Goal: Complete application form

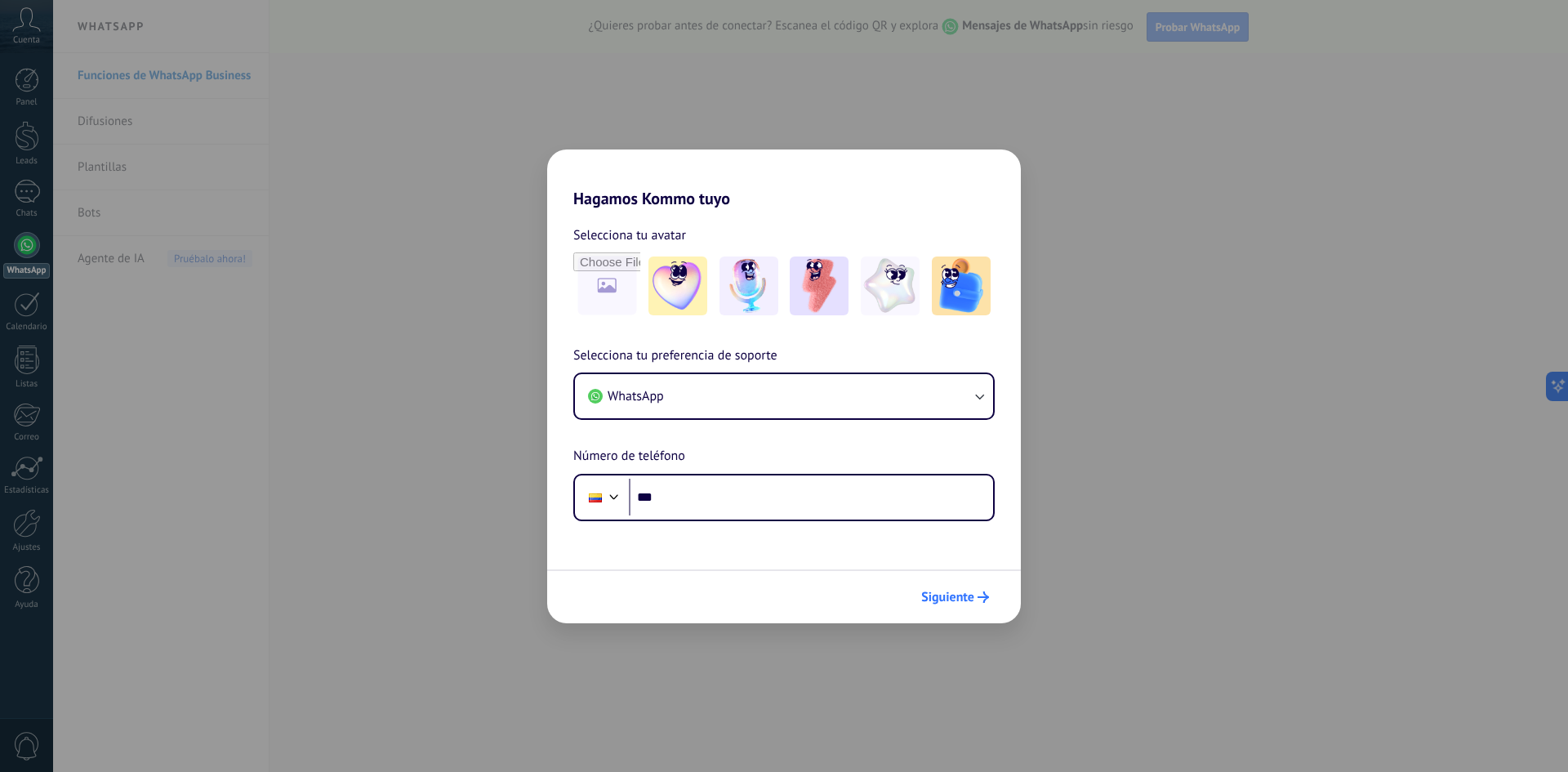
click at [952, 597] on span "Siguiente" at bounding box center [947, 597] width 53 height 12
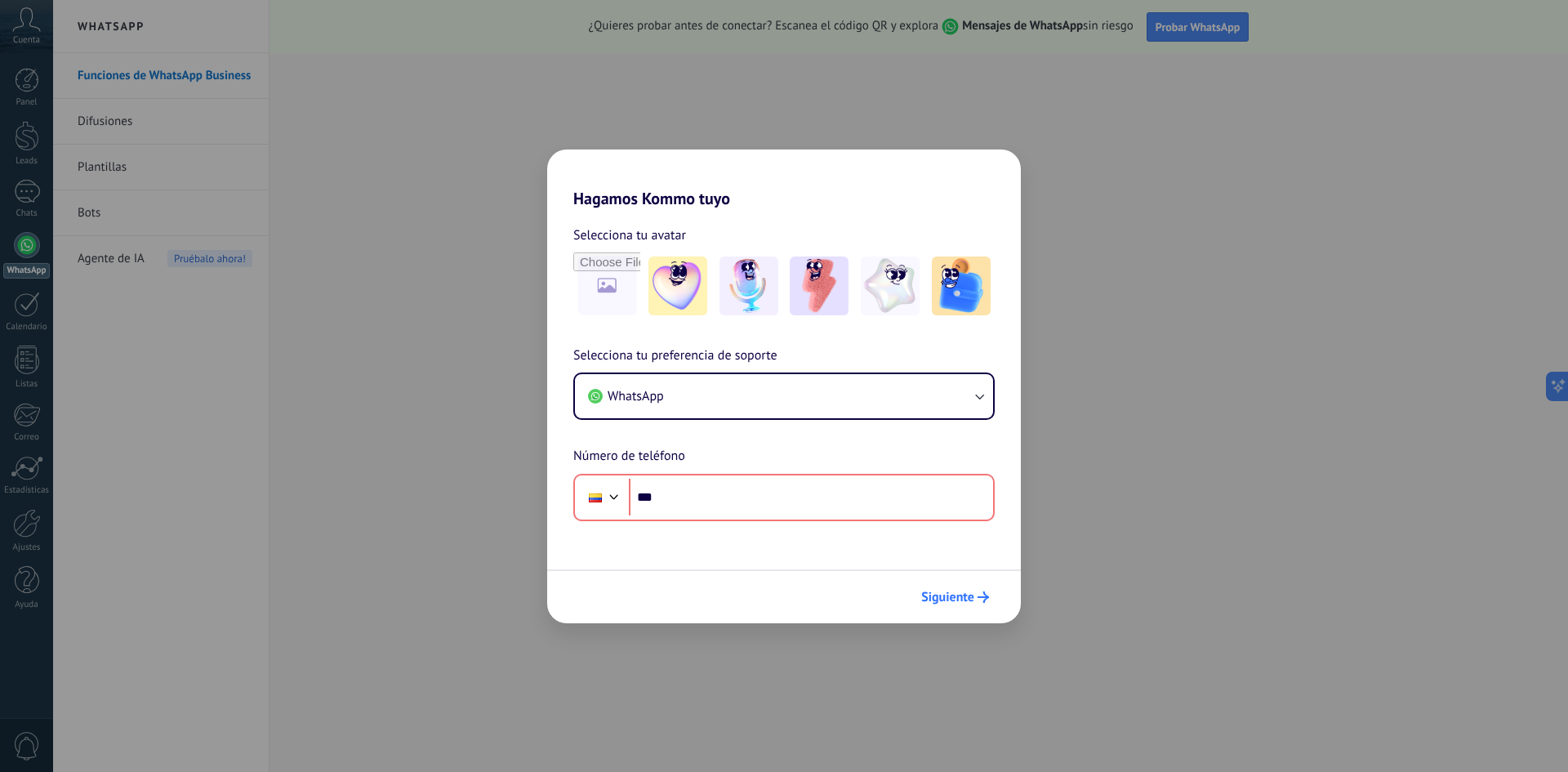
click at [952, 597] on span "Siguiente" at bounding box center [947, 597] width 53 height 12
click at [911, 288] on img at bounding box center [891, 286] width 59 height 59
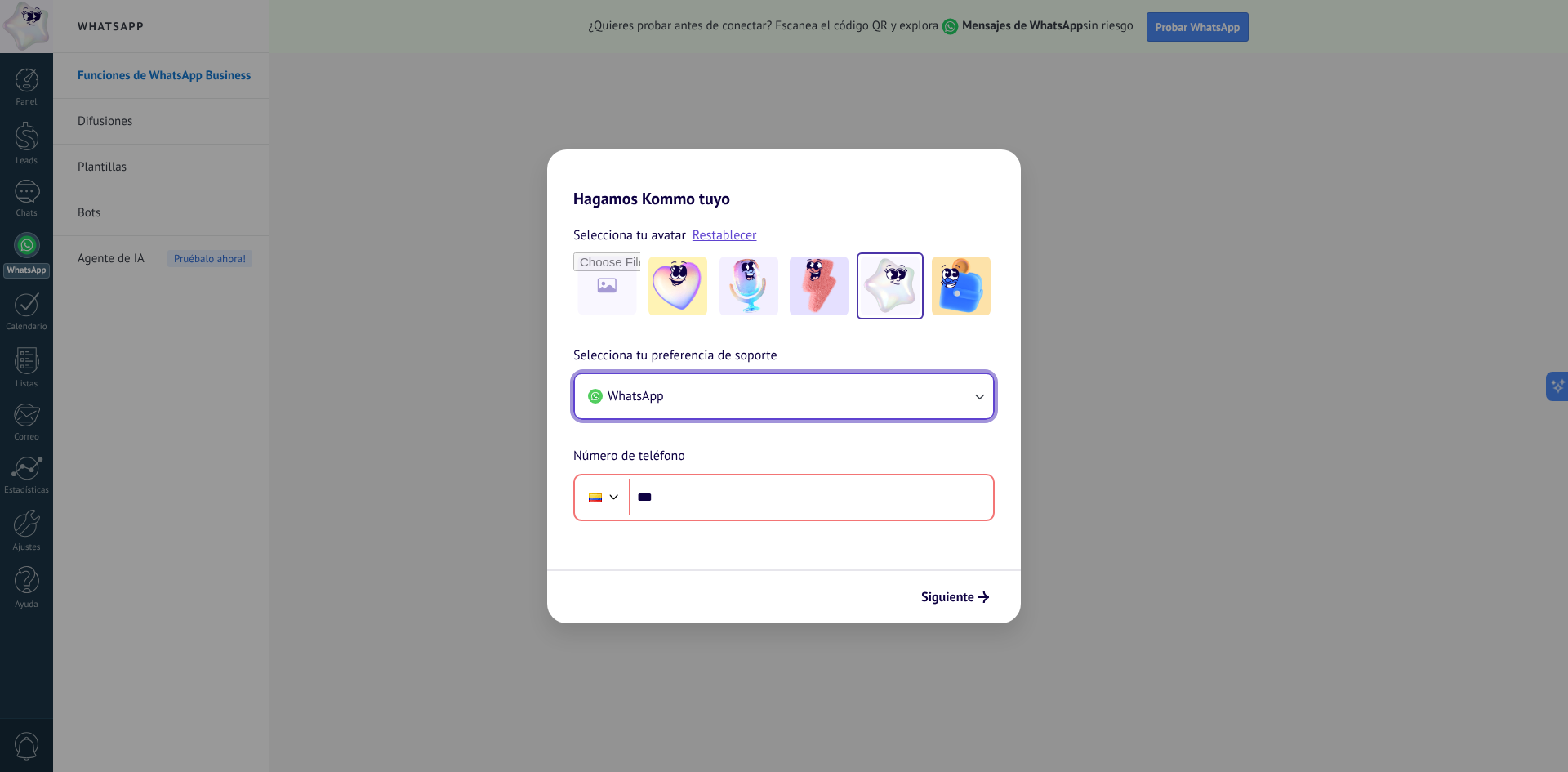
click at [884, 394] on button "WhatsApp" at bounding box center [784, 396] width 418 height 44
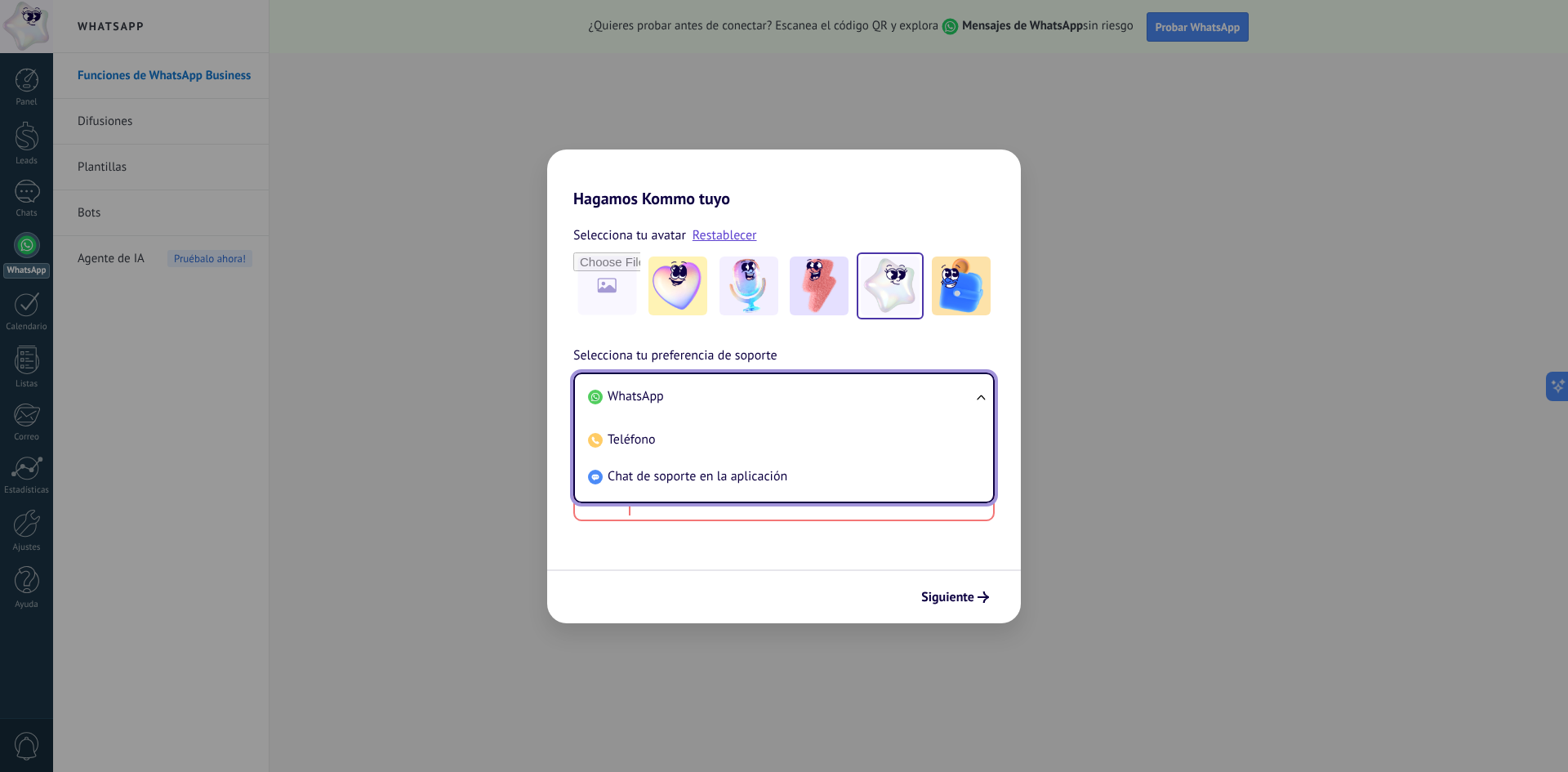
click at [884, 394] on li "WhatsApp" at bounding box center [780, 397] width 399 height 37
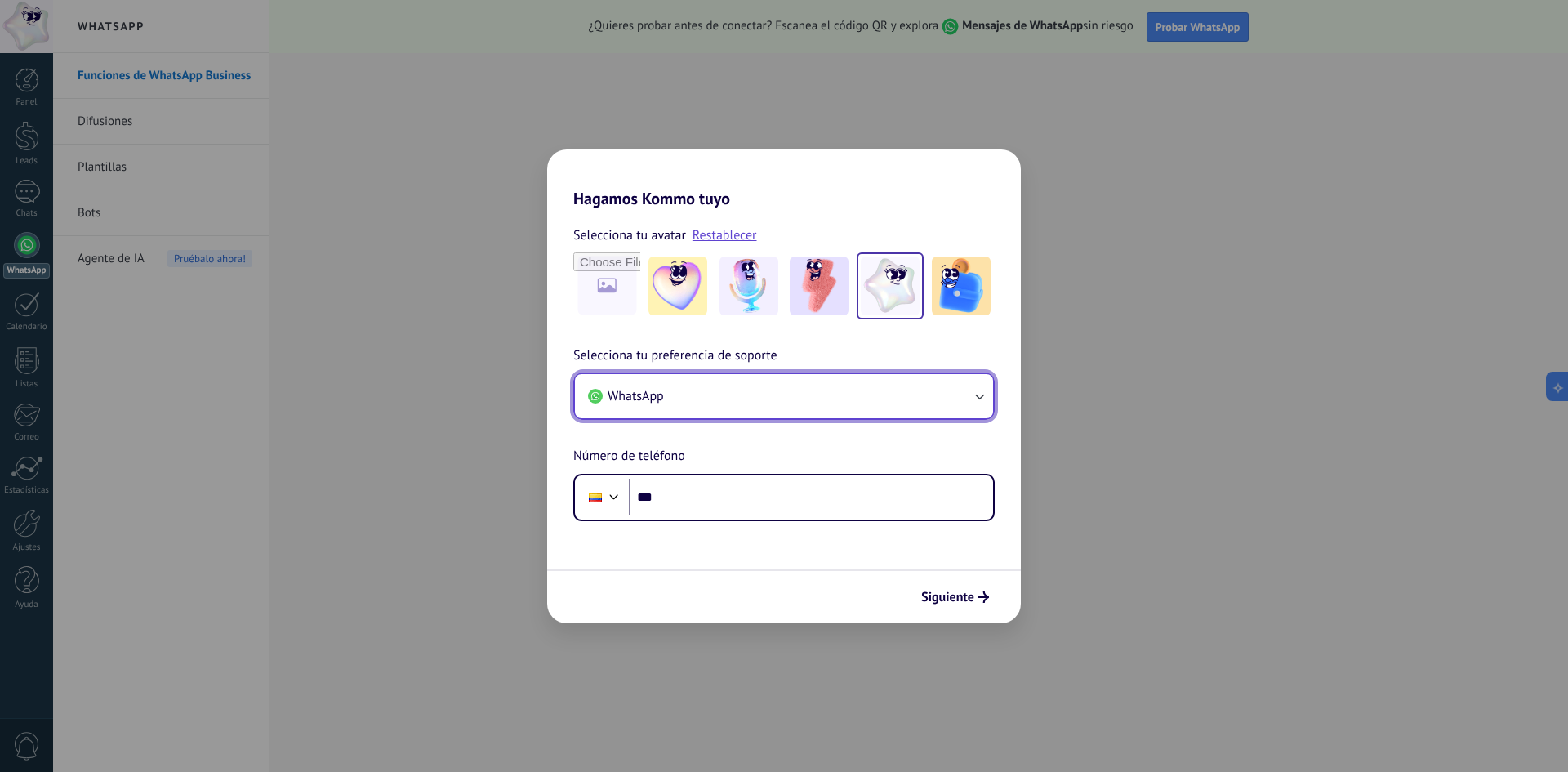
drag, startPoint x: 796, startPoint y: 405, endPoint x: 795, endPoint y: 417, distance: 12.0
click at [795, 417] on button "WhatsApp" at bounding box center [784, 396] width 418 height 44
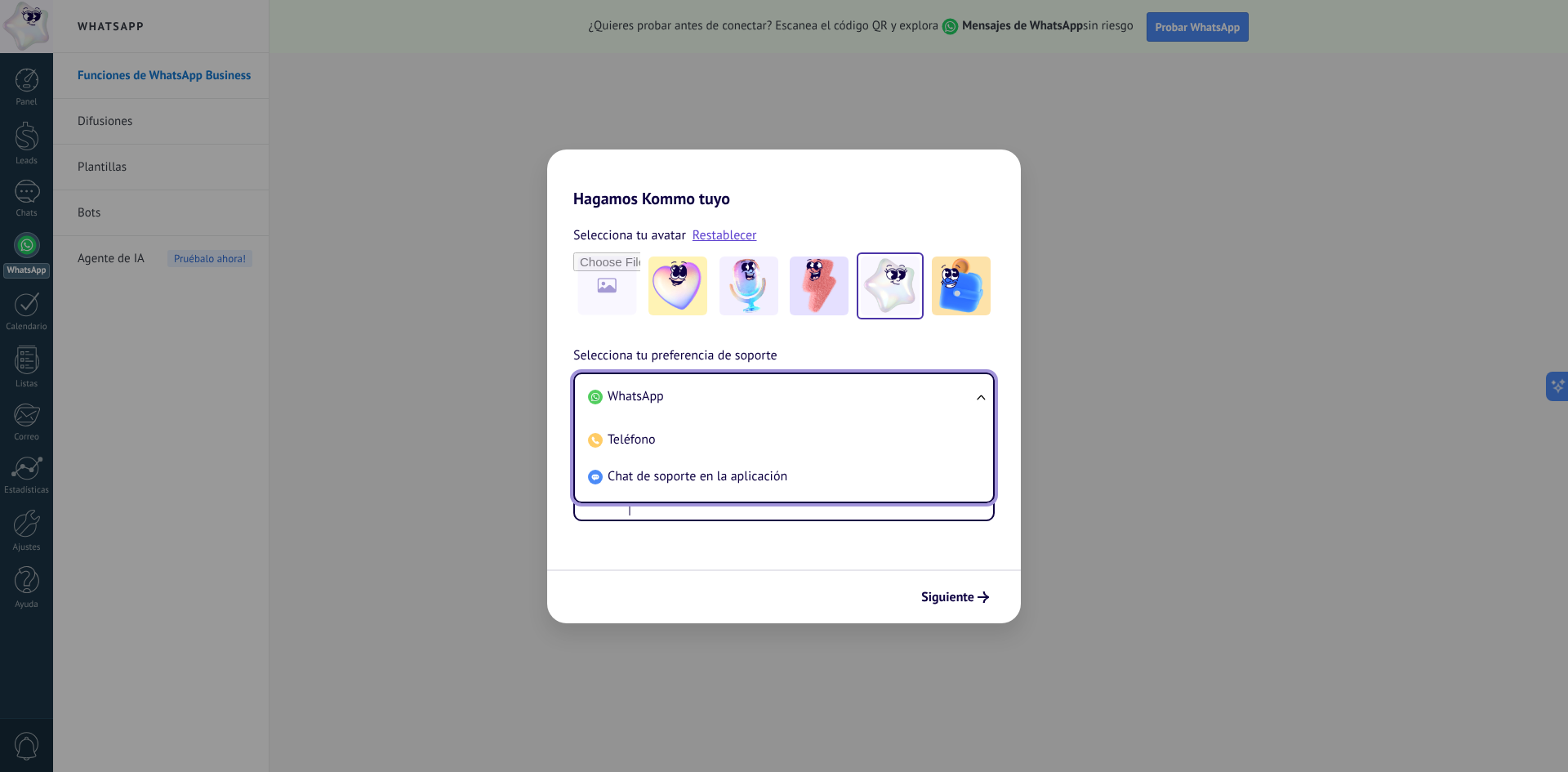
drag, startPoint x: 786, startPoint y: 492, endPoint x: 811, endPoint y: 472, distance: 32.0
click at [786, 494] on li "Chat de soporte en la aplicación" at bounding box center [780, 477] width 399 height 37
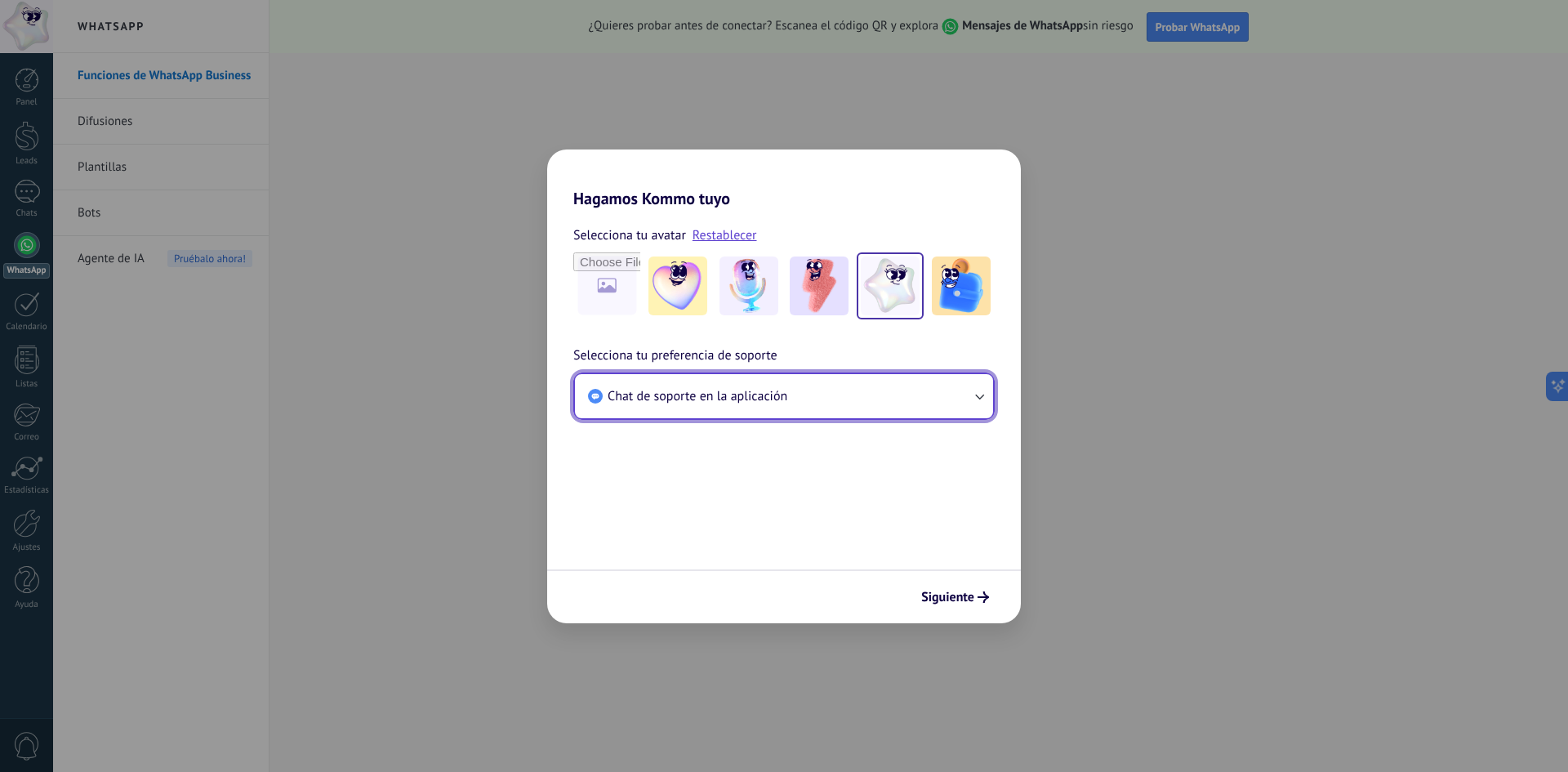
click at [921, 394] on button "Chat de soporte en la aplicación" at bounding box center [784, 396] width 418 height 44
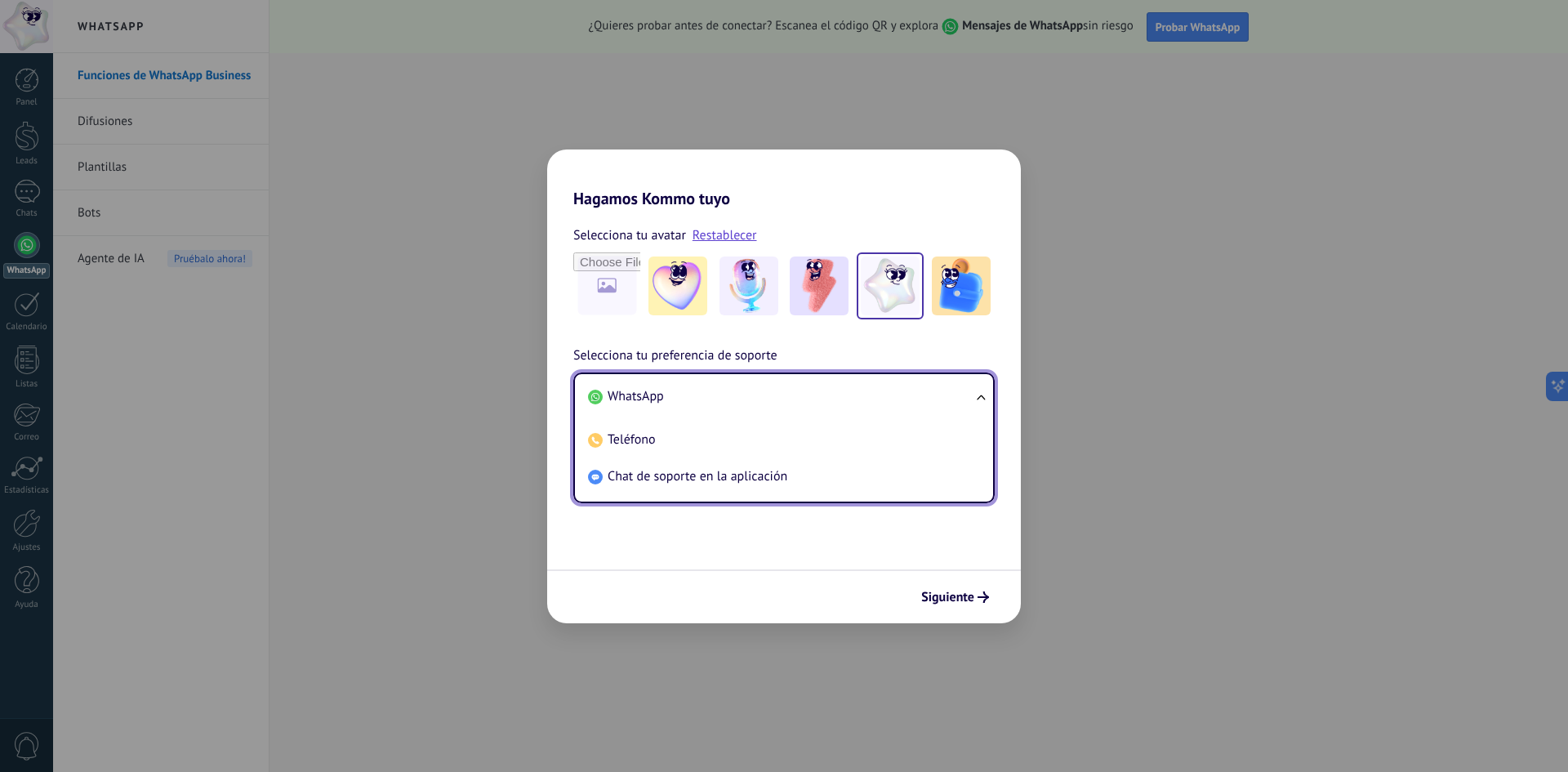
click at [921, 394] on li "WhatsApp" at bounding box center [780, 397] width 399 height 37
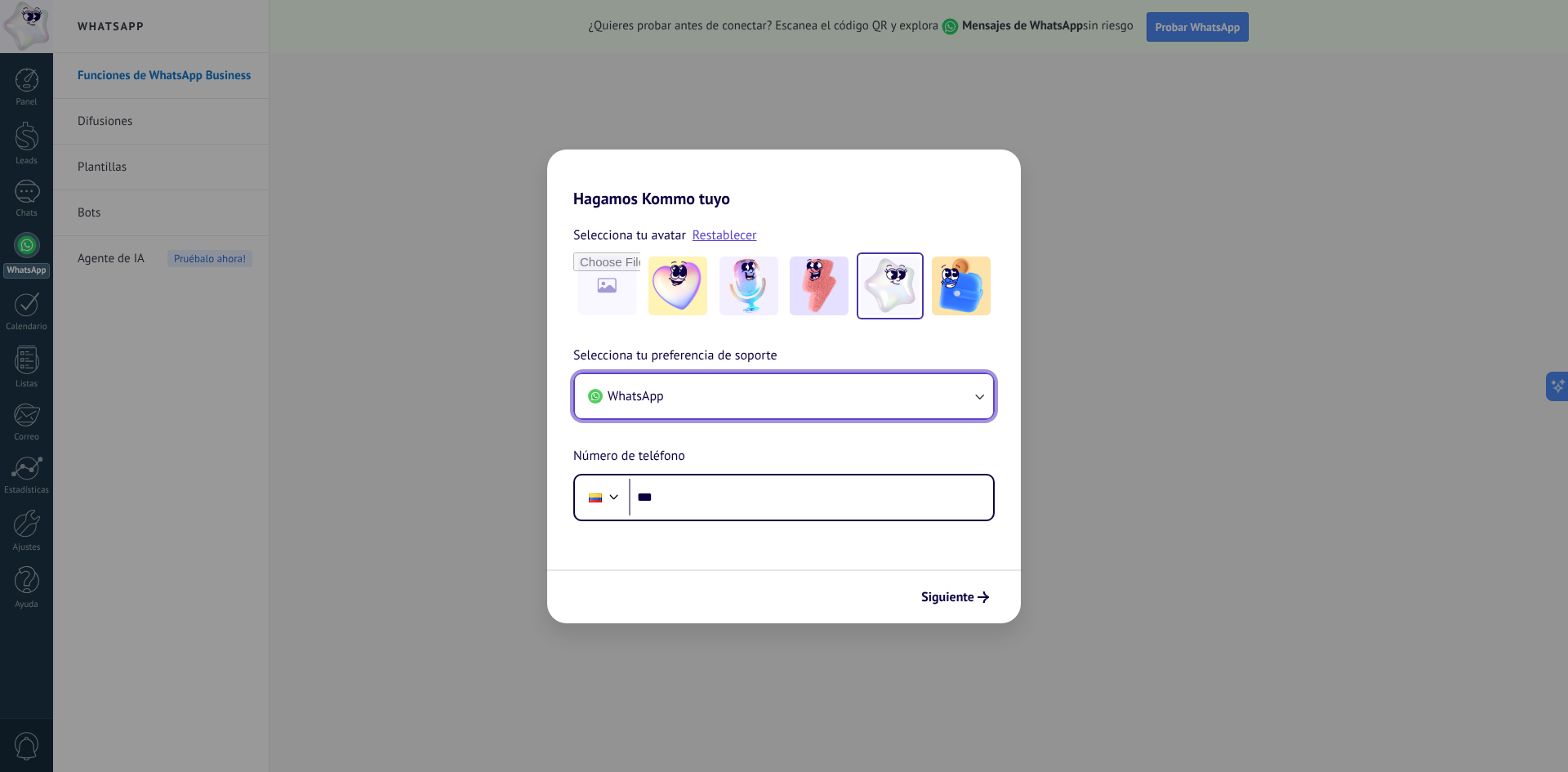
click at [951, 380] on button "WhatsApp" at bounding box center [784, 396] width 418 height 44
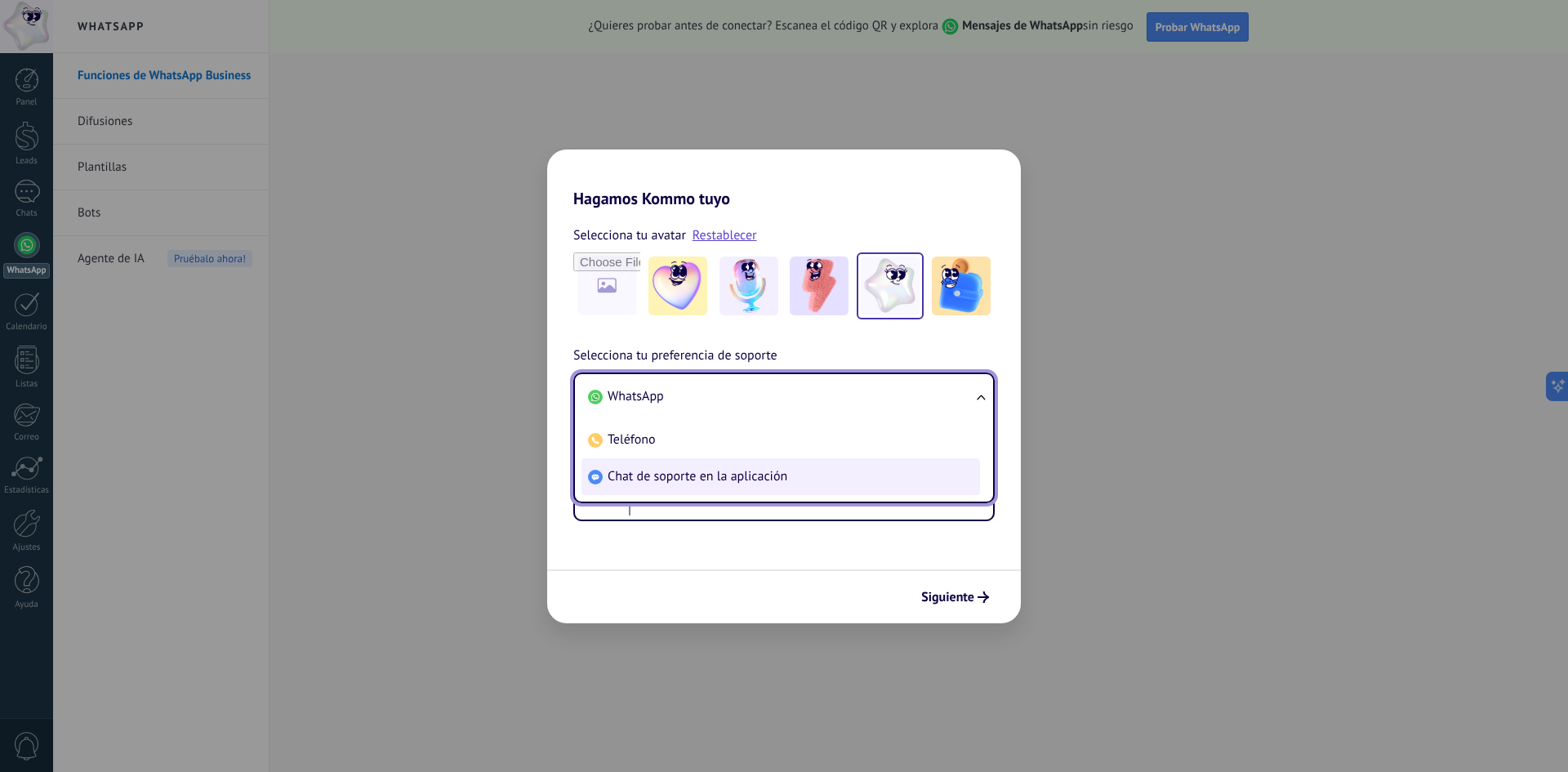
click at [754, 462] on li "Chat de soporte en la aplicación" at bounding box center [780, 477] width 399 height 37
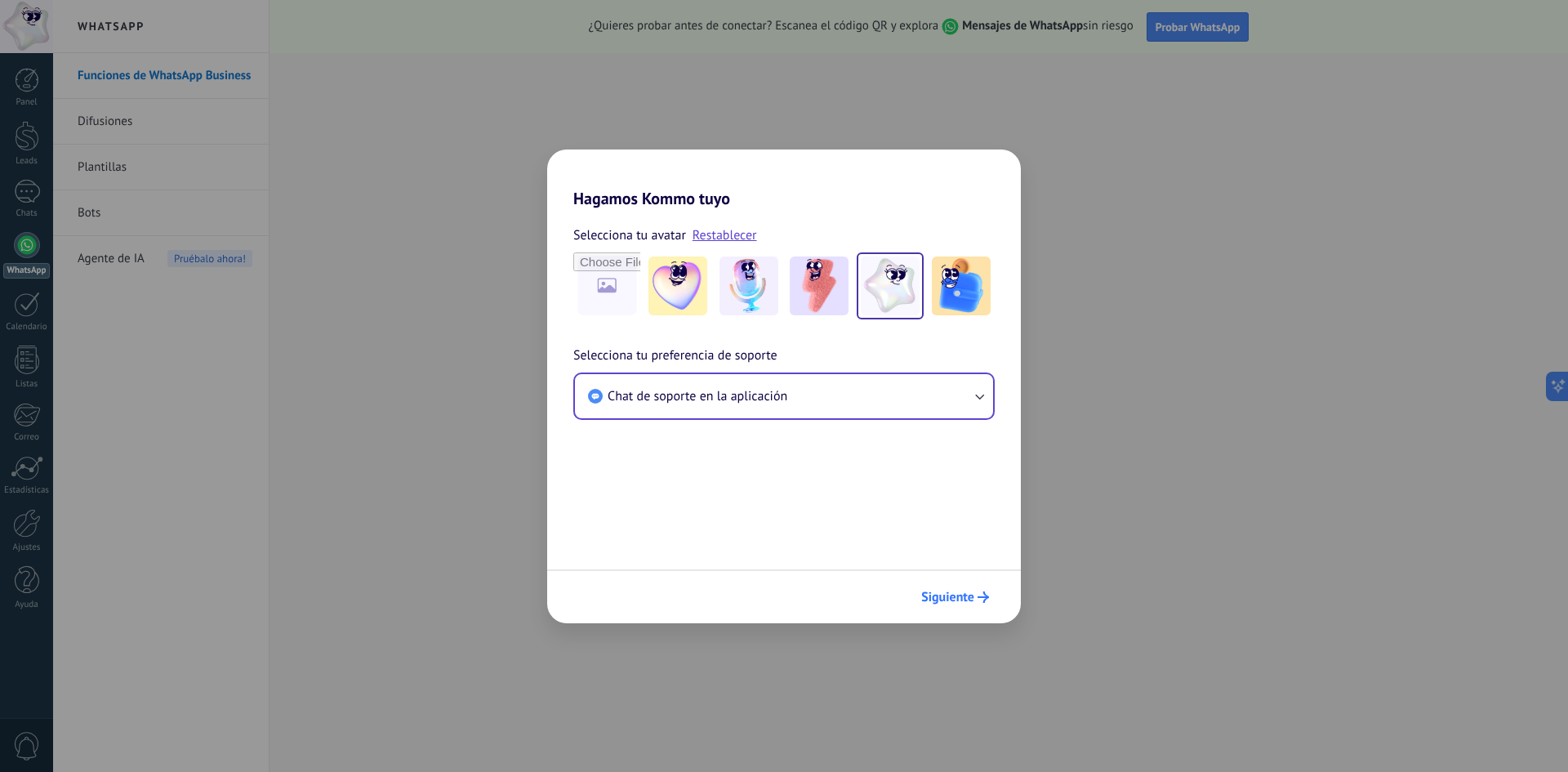
click at [963, 601] on span "Siguiente" at bounding box center [947, 597] width 53 height 12
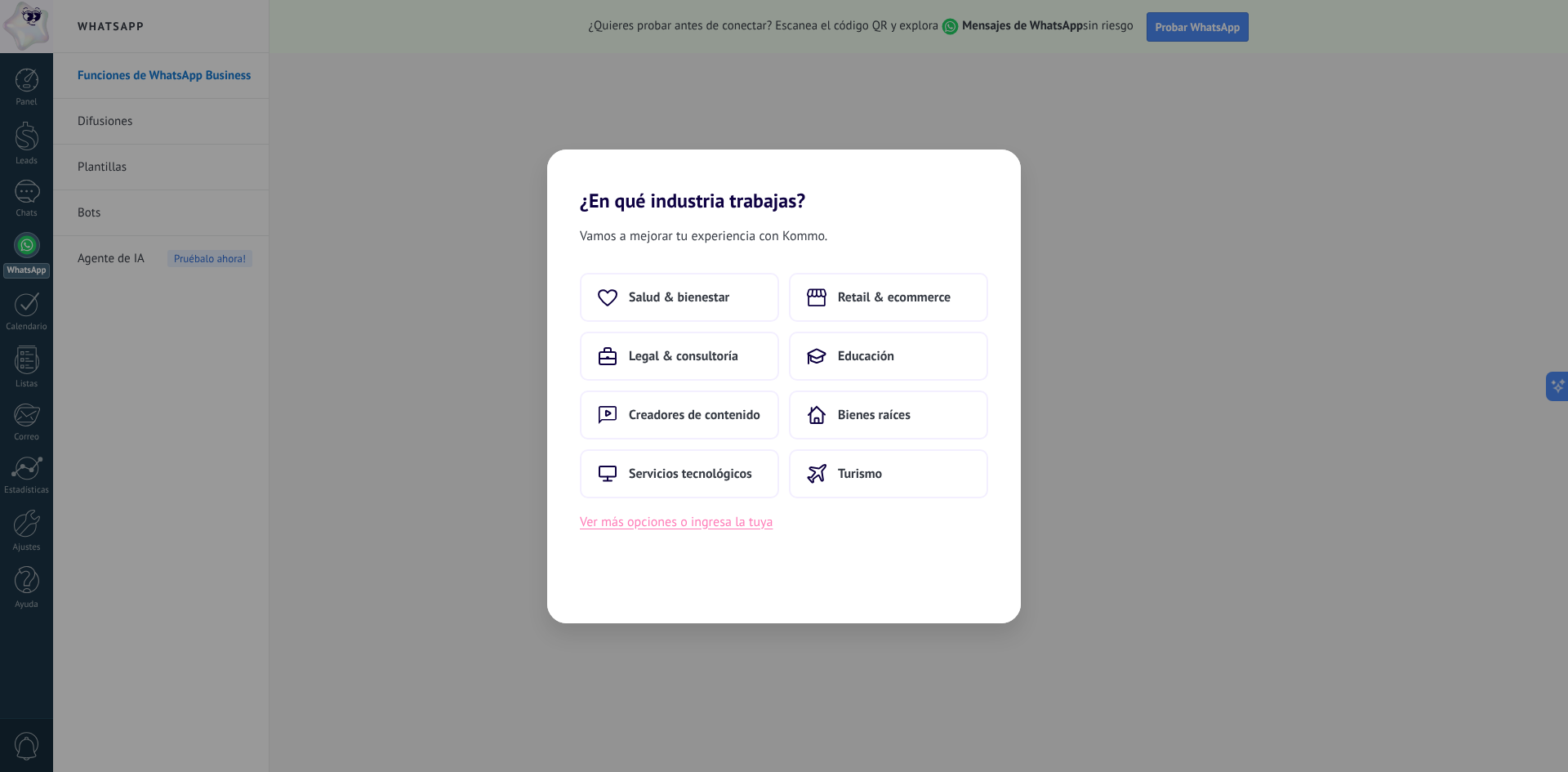
click at [736, 530] on button "Ver más opciones o ingresa la tuya" at bounding box center [676, 521] width 193 height 21
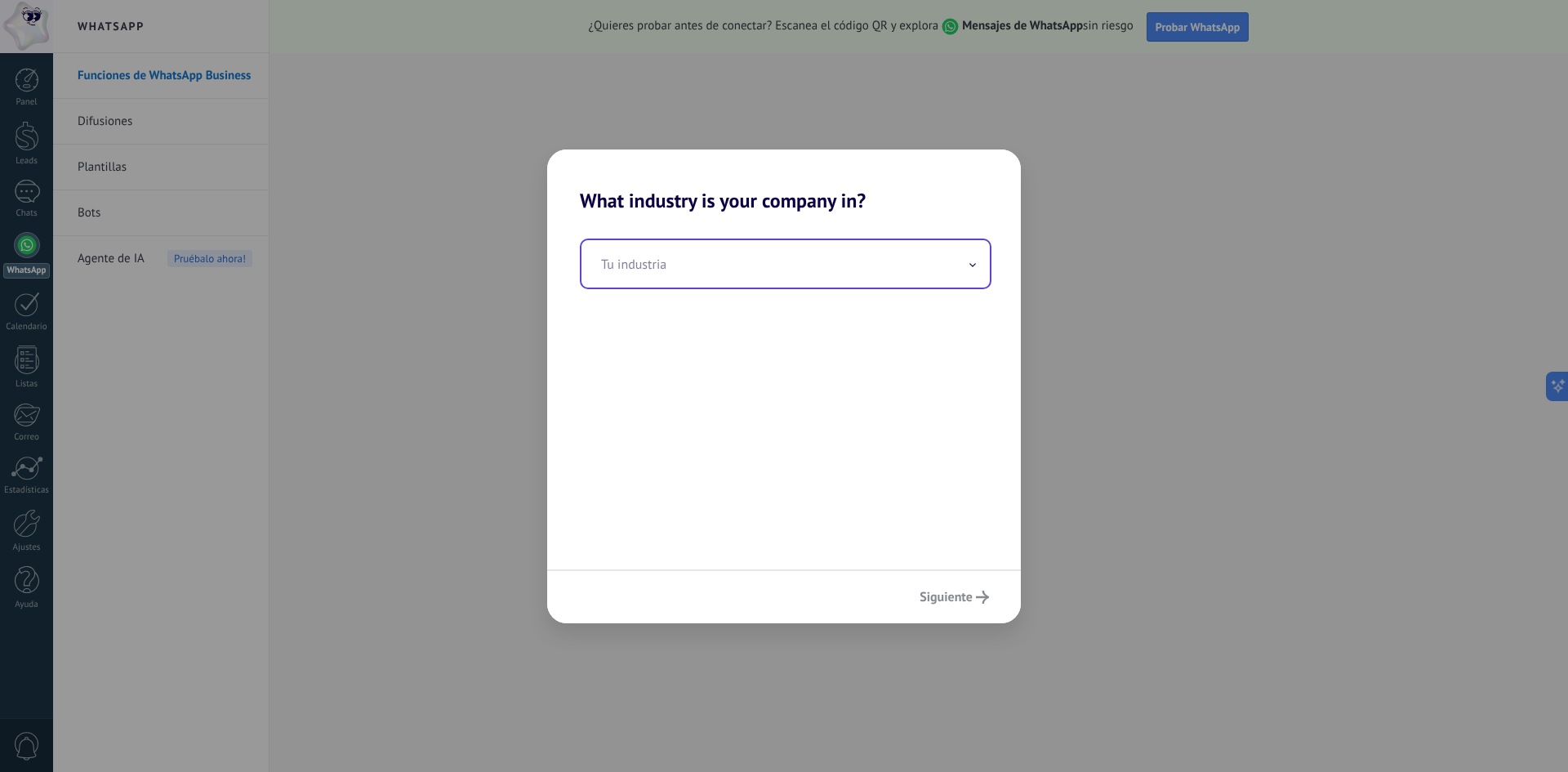
click at [876, 251] on input "text" at bounding box center [785, 264] width 408 height 47
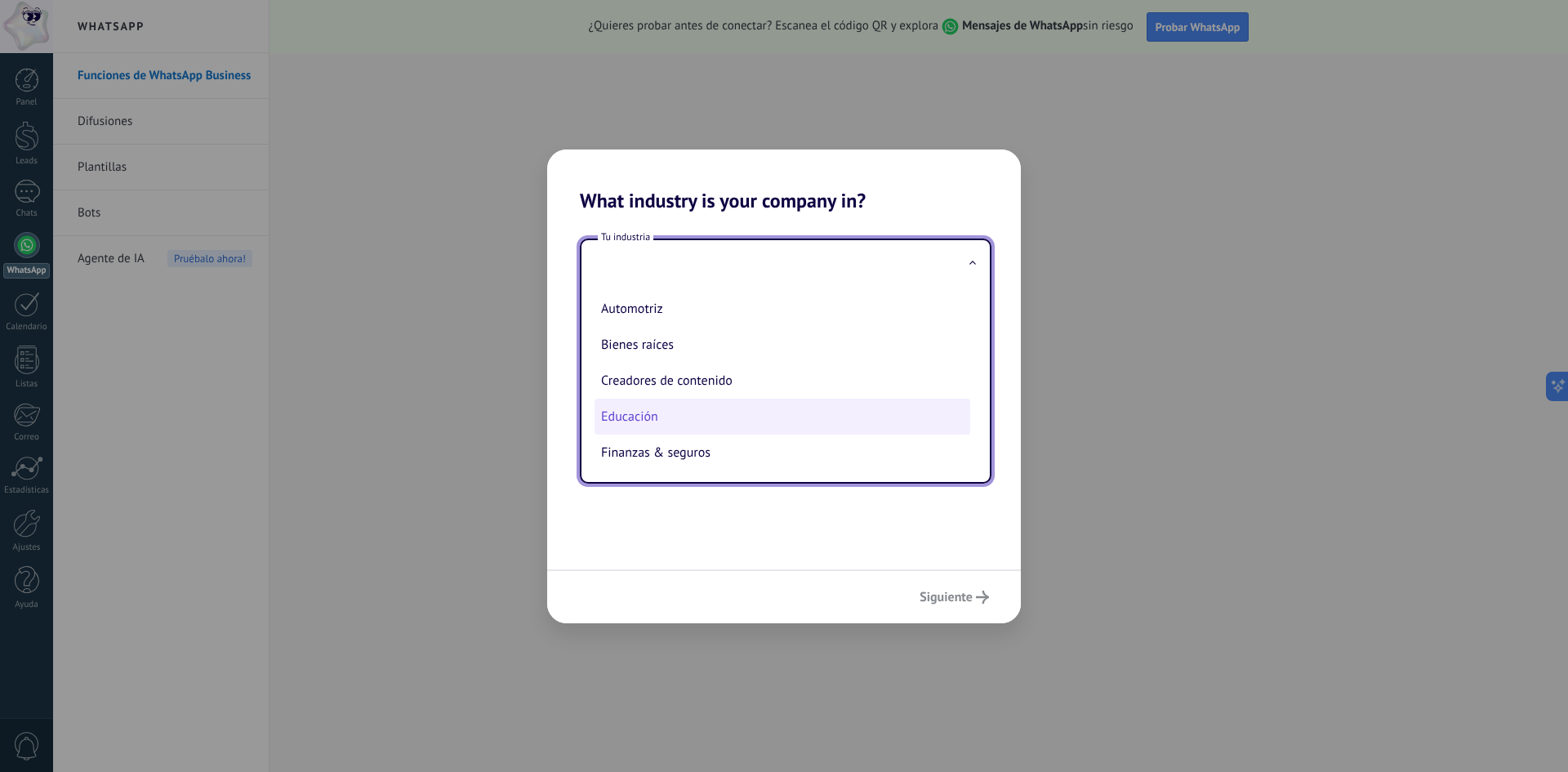
type input "*"
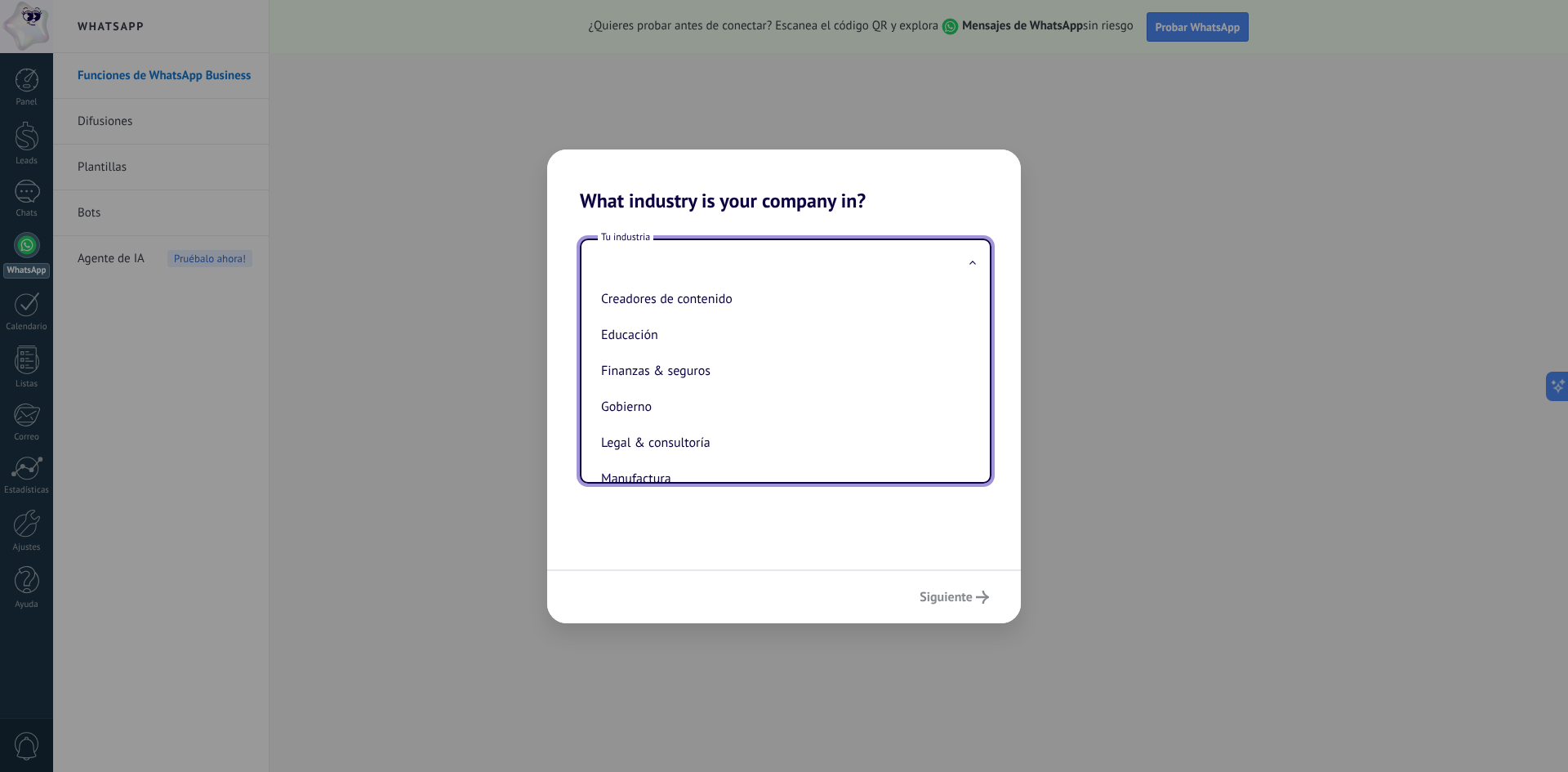
drag, startPoint x: 955, startPoint y: 616, endPoint x: 946, endPoint y: 614, distance: 9.2
click at [951, 616] on div "Siguiente" at bounding box center [784, 597] width 474 height 54
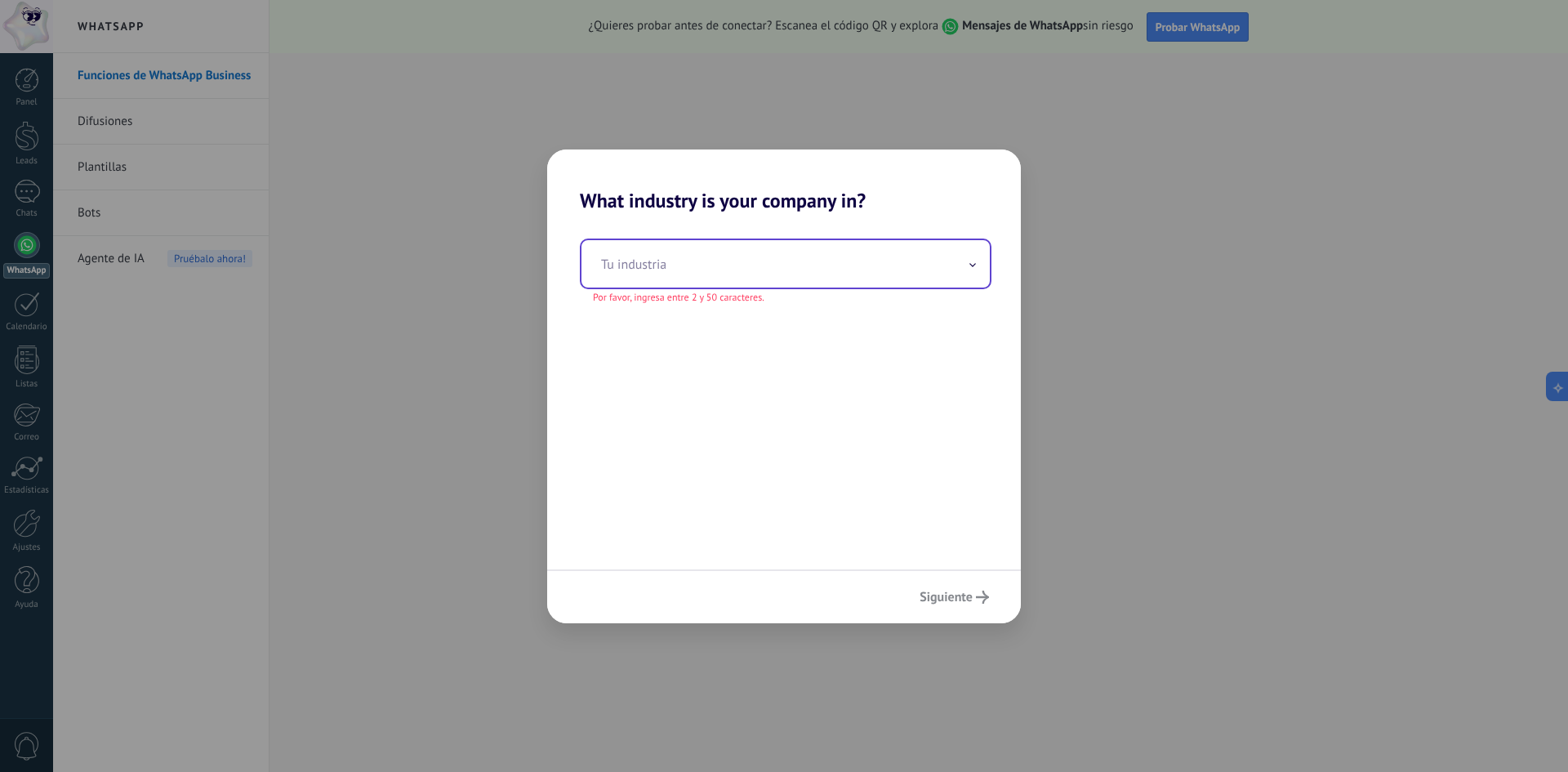
click at [939, 602] on div "Siguiente" at bounding box center [784, 597] width 474 height 54
click at [940, 591] on div "Siguiente" at bounding box center [784, 597] width 474 height 54
click at [944, 286] on input "text" at bounding box center [785, 264] width 408 height 47
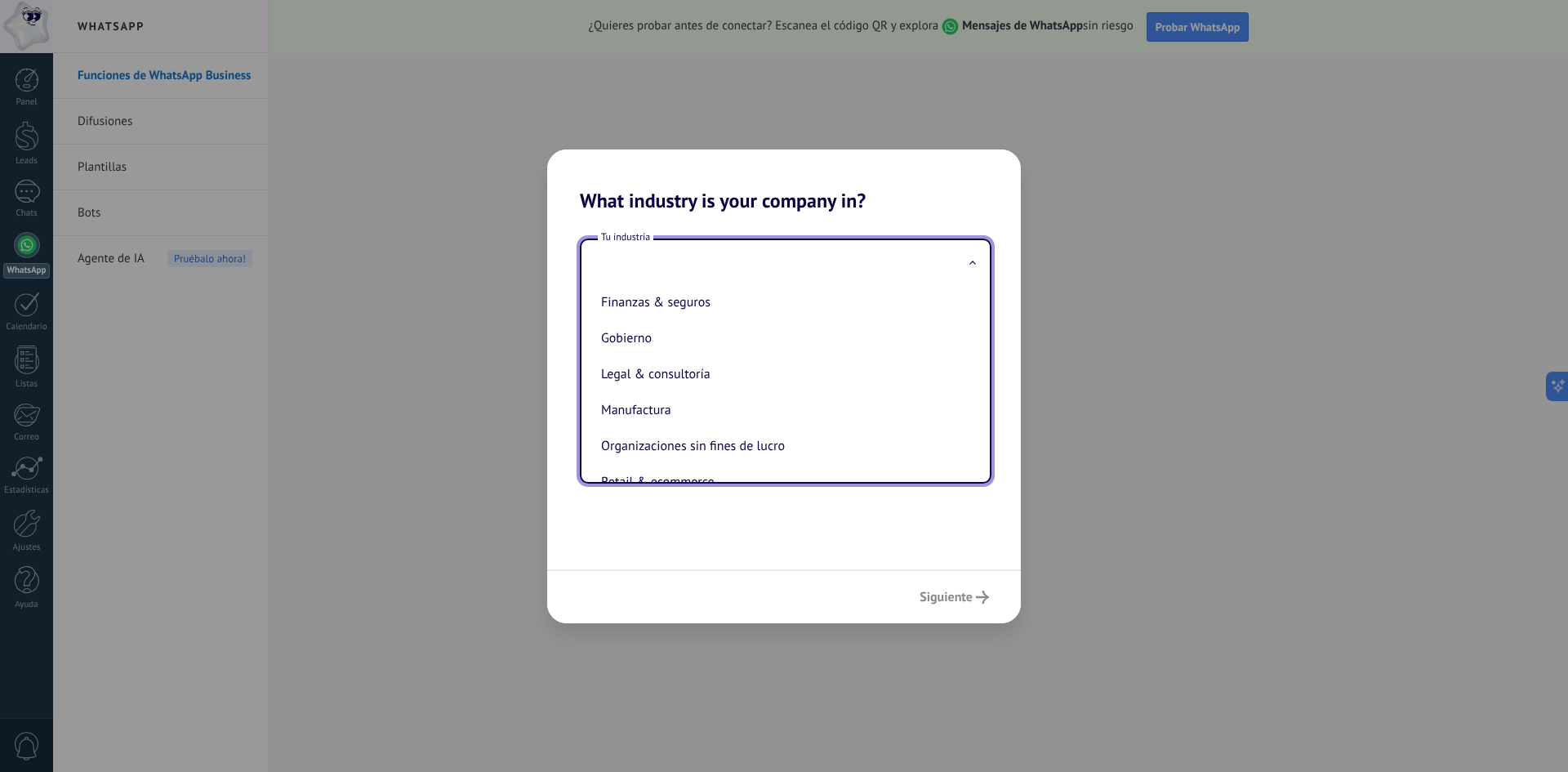
scroll to position [164, 0]
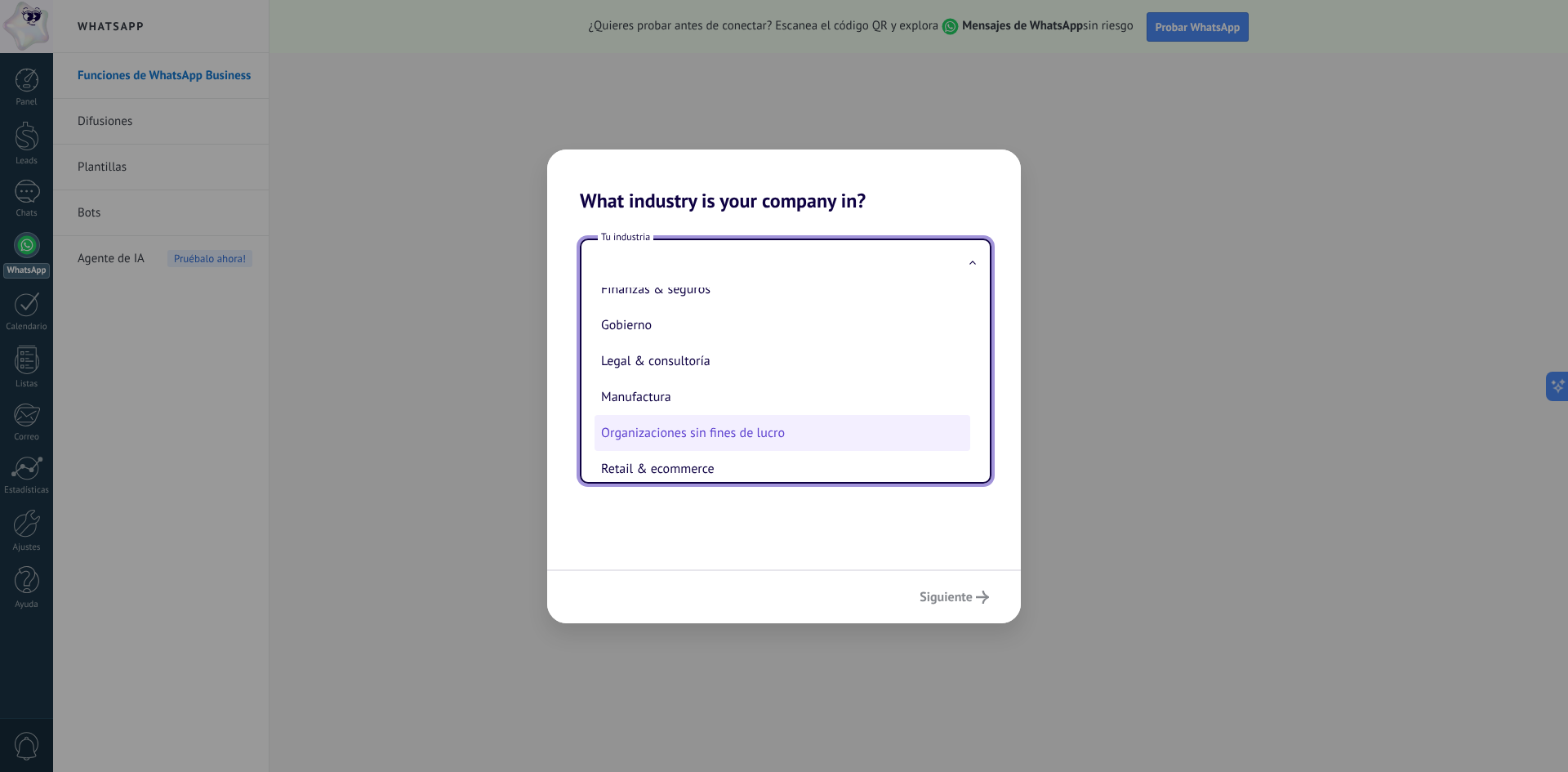
click at [736, 448] on li "Organizaciones sin fines de lucro" at bounding box center [782, 433] width 375 height 36
type input "**********"
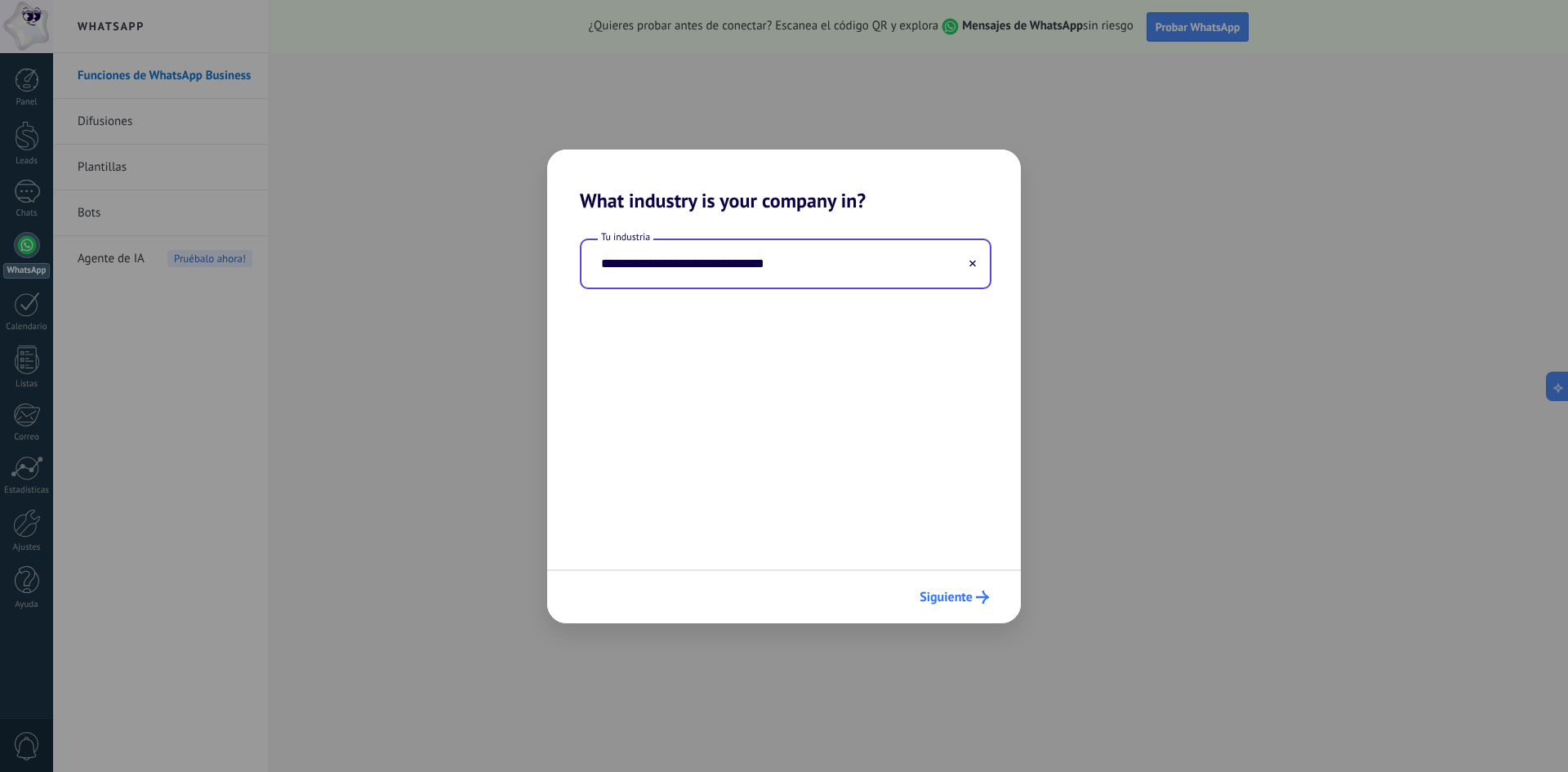
click at [937, 607] on button "Siguiente" at bounding box center [955, 597] width 84 height 28
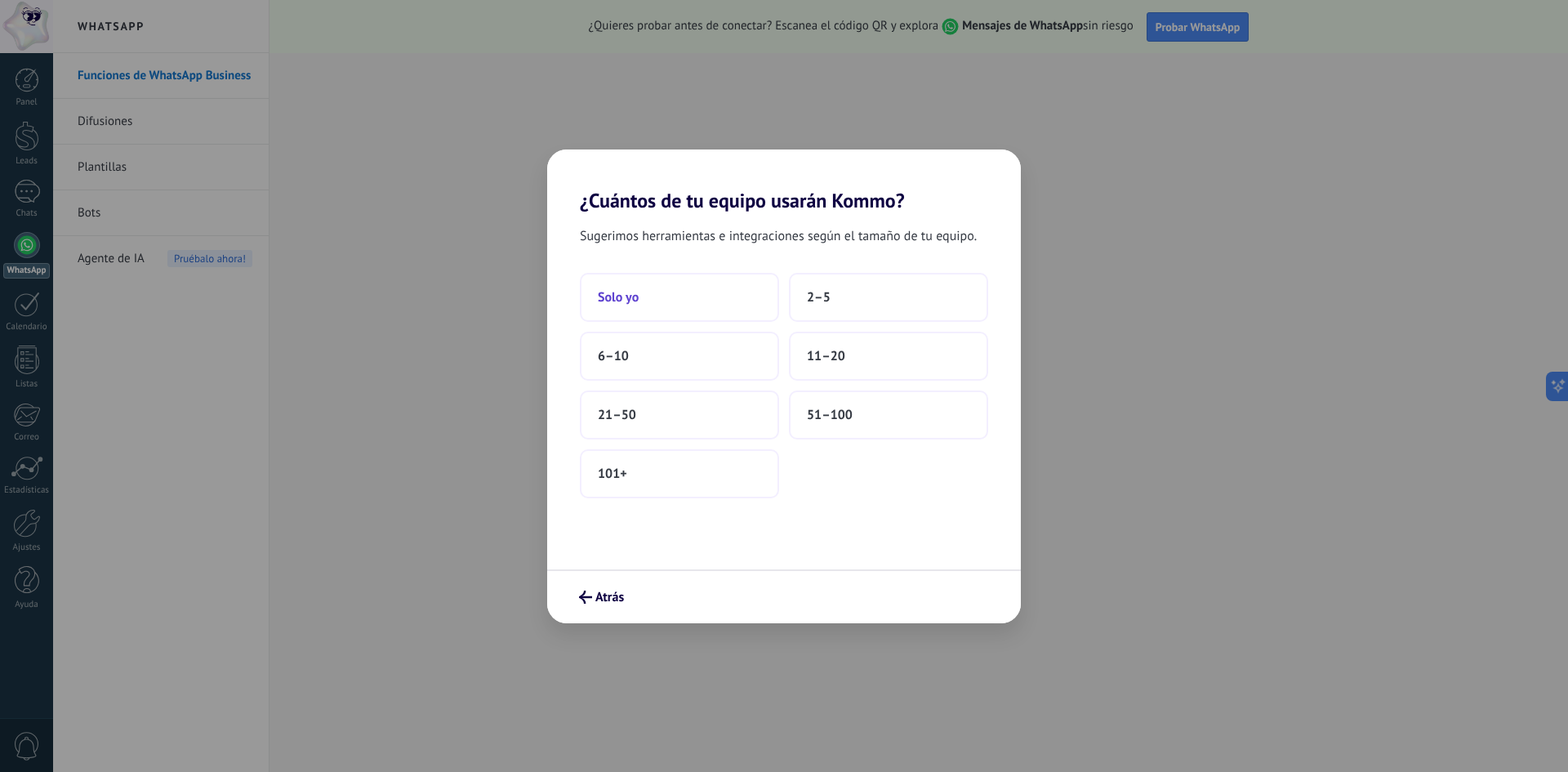
click at [710, 283] on button "Solo yo" at bounding box center [680, 297] width 199 height 49
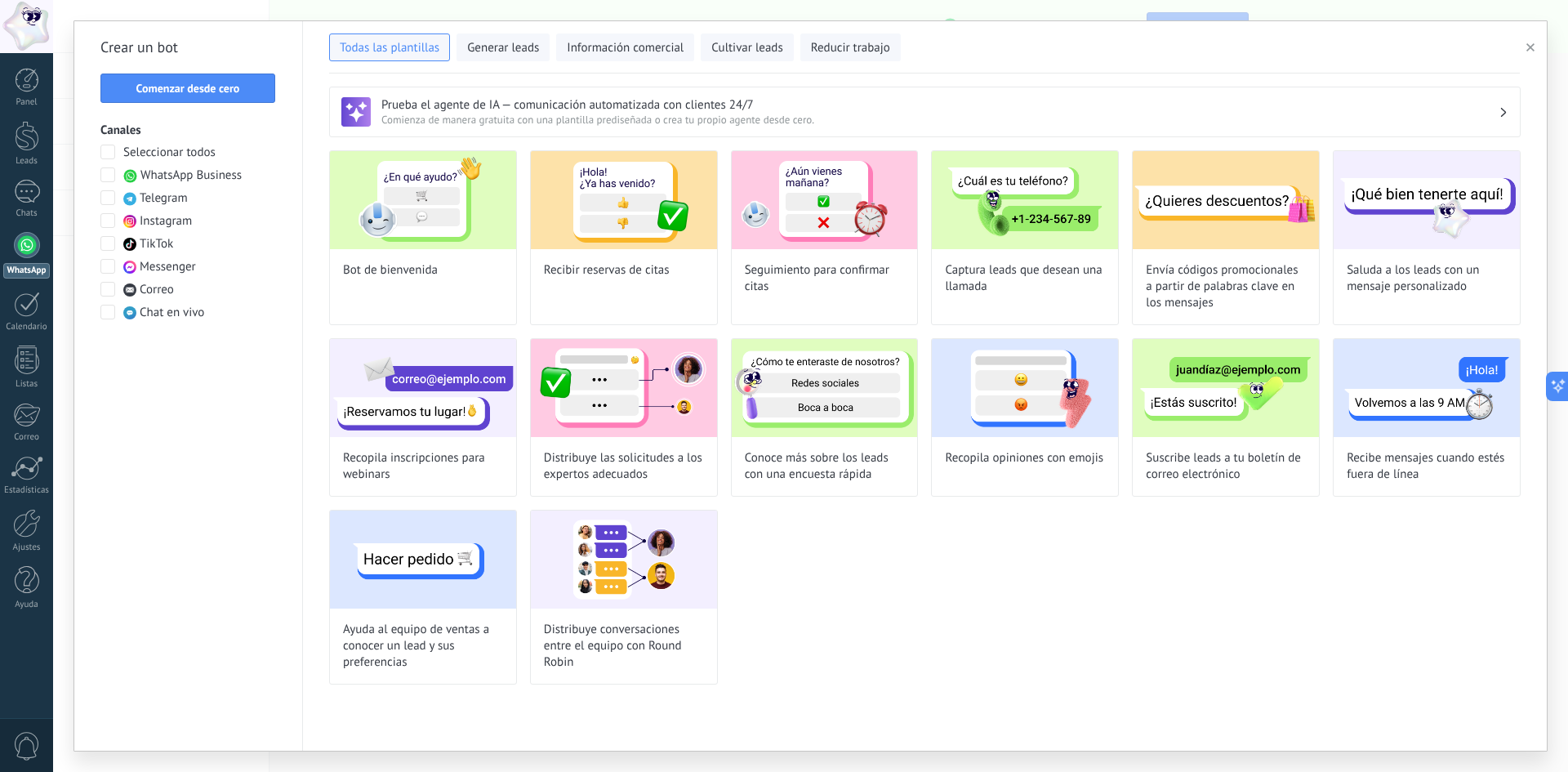
click at [13, 35] on div at bounding box center [26, 26] width 53 height 53
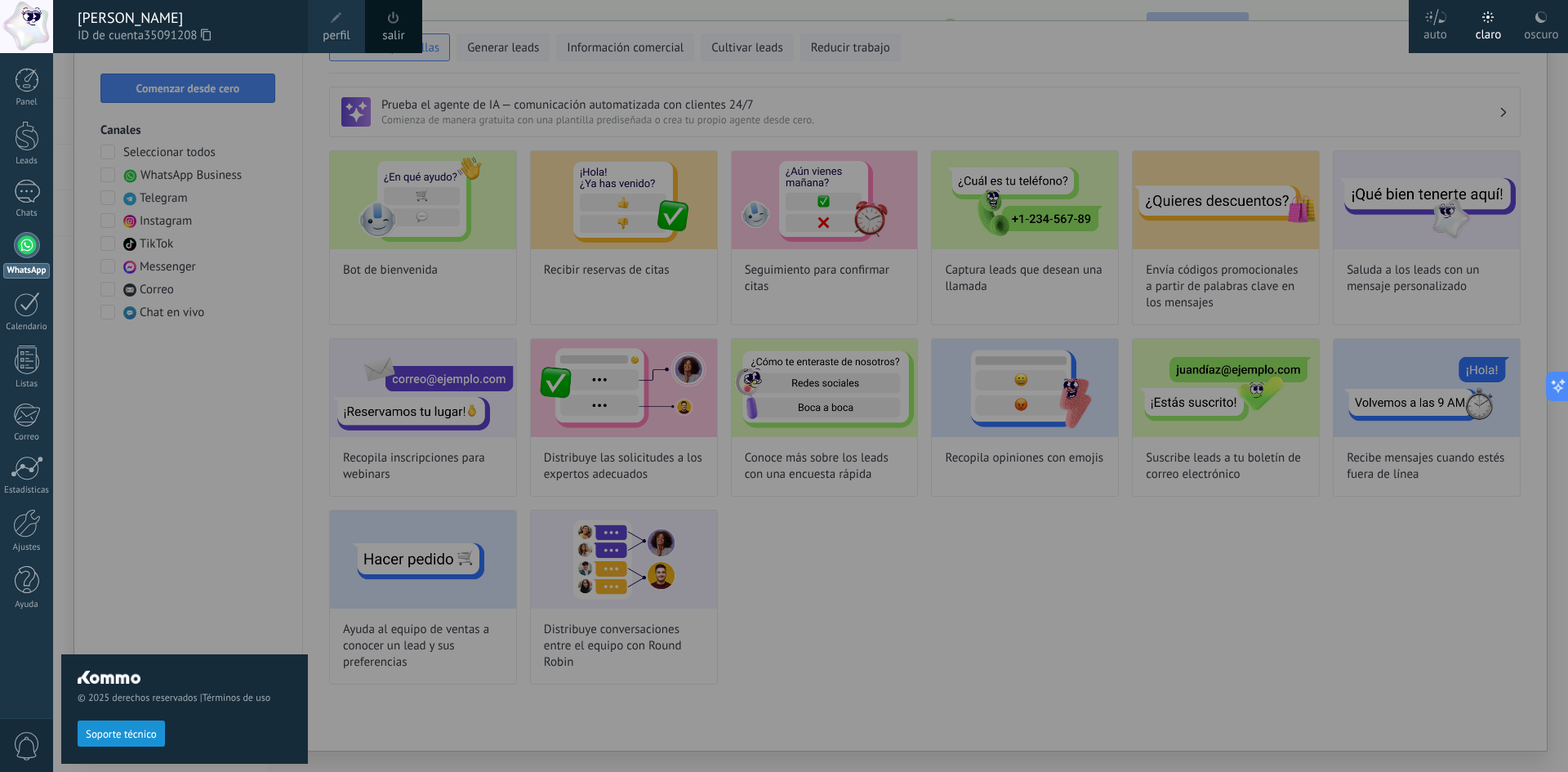
click at [388, 23] on span at bounding box center [394, 18] width 12 height 13
